Goal: Check status

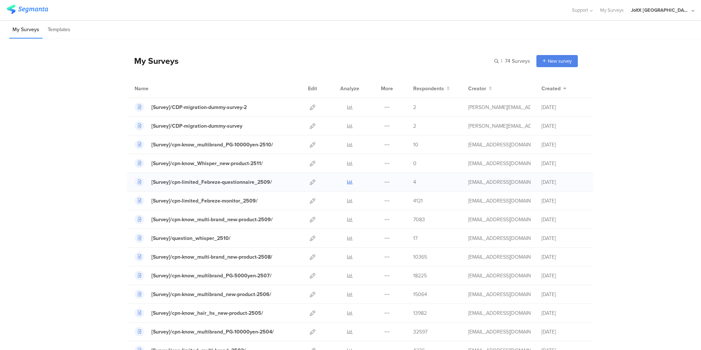
click at [348, 182] on icon at bounding box center [350, 182] width 6 height 6
